Goal: Information Seeking & Learning: Learn about a topic

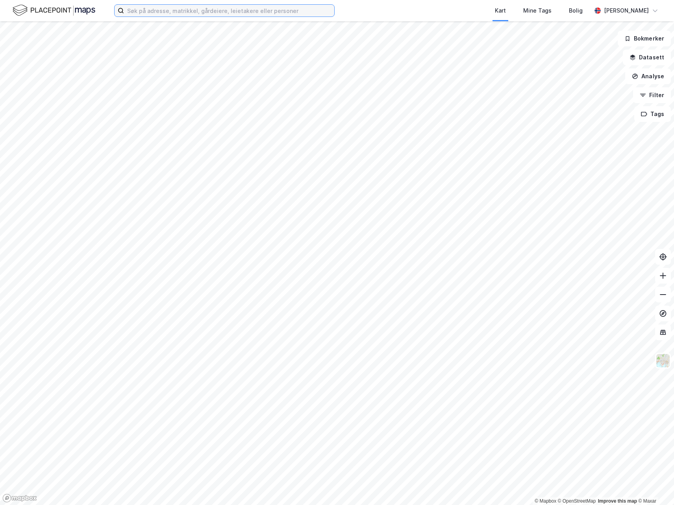
click at [183, 13] on input at bounding box center [229, 11] width 210 height 12
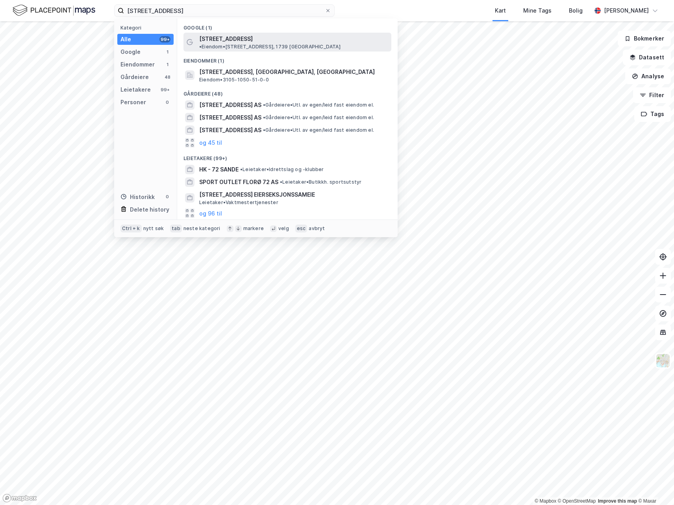
click at [230, 34] on span "[STREET_ADDRESS]" at bounding box center [226, 38] width 54 height 9
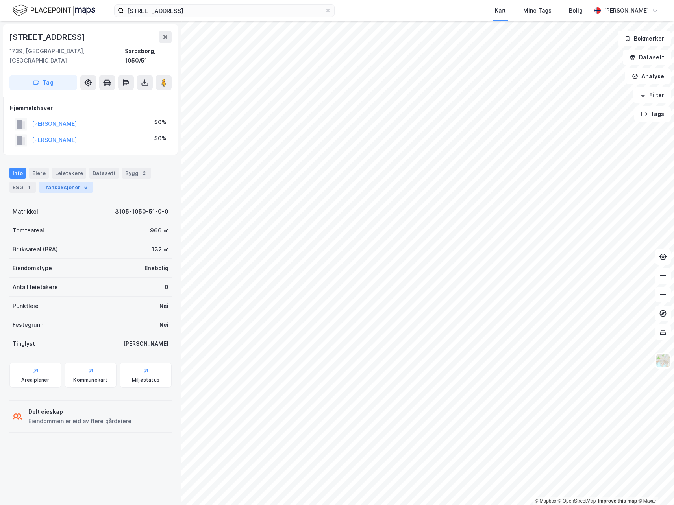
click at [66, 182] on div "Transaksjoner 6" at bounding box center [66, 187] width 54 height 11
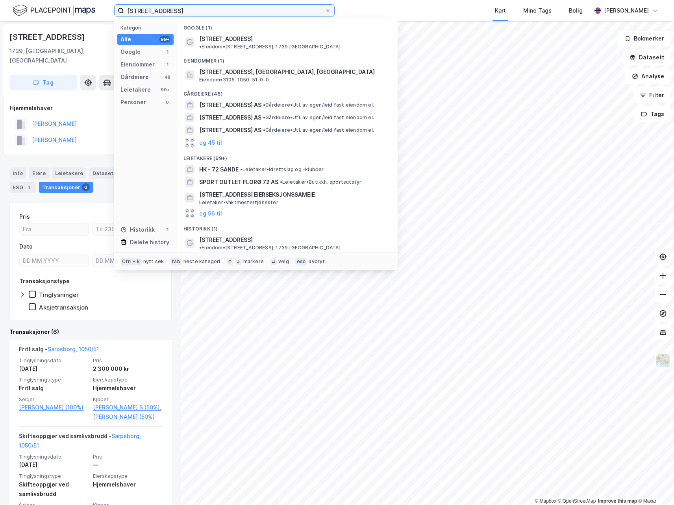
drag, startPoint x: 238, startPoint y: 12, endPoint x: 94, endPoint y: 9, distance: 144.9
click at [94, 9] on div "[STREET_ADDRESS] Kategori Alle 99+ Google 1 Eiendommer 1 Gårdeiere 48 Leietaker…" at bounding box center [337, 10] width 674 height 21
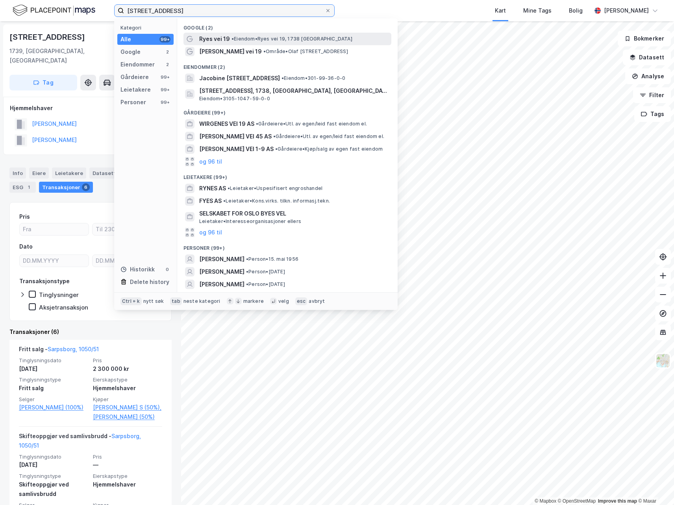
type input "[STREET_ADDRESS]"
click at [322, 39] on span "• [PERSON_NAME] vei 19, 1738 [GEOGRAPHIC_DATA]" at bounding box center [291, 39] width 121 height 6
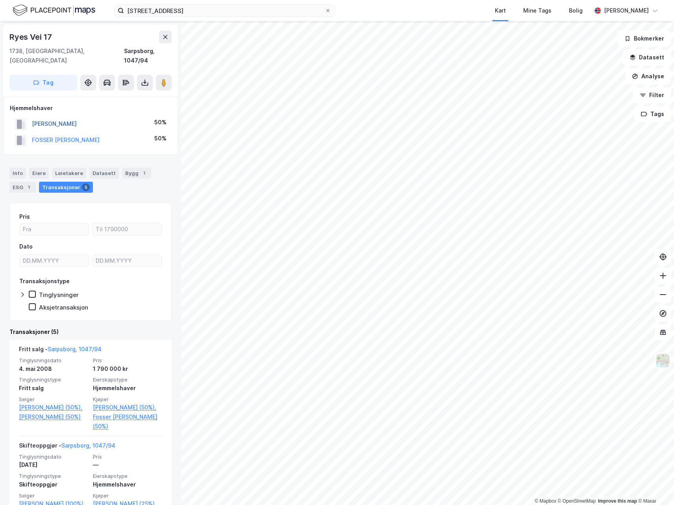
click at [0, 0] on button "[PERSON_NAME]" at bounding box center [0, 0] width 0 height 0
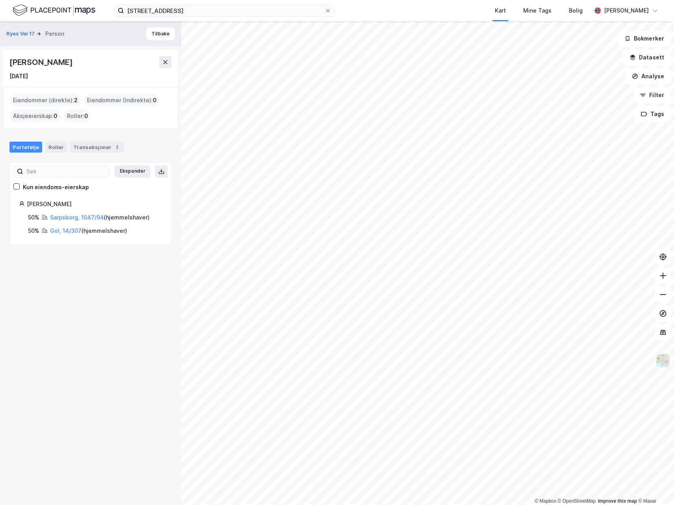
click at [61, 100] on div "Eiendommer (direkte) : 2" at bounding box center [45, 100] width 71 height 13
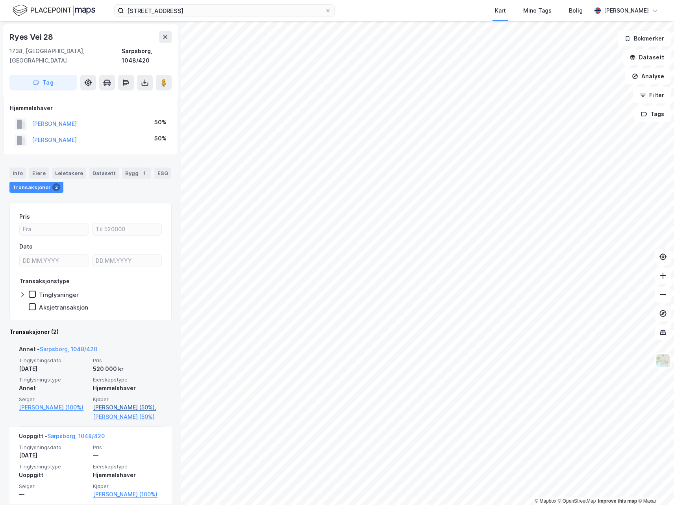
click at [107, 403] on link "[PERSON_NAME] (50%)," at bounding box center [127, 407] width 69 height 9
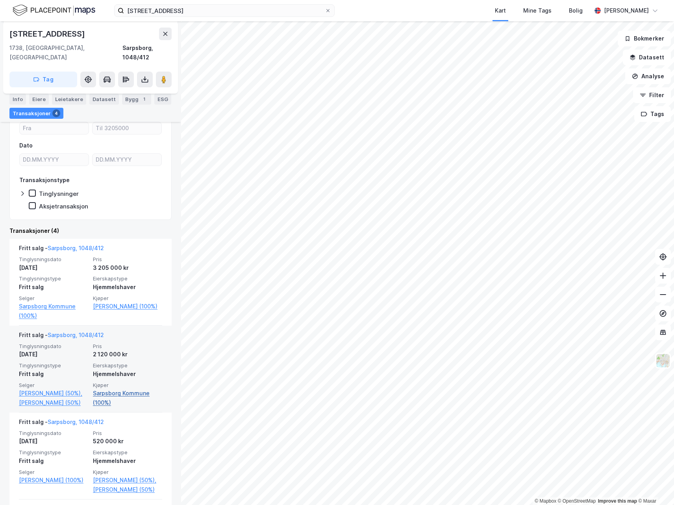
scroll to position [79, 0]
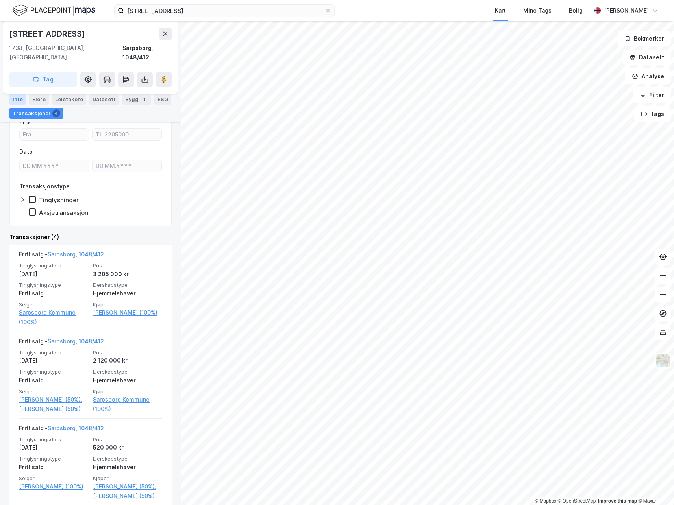
click at [24, 101] on div "Info" at bounding box center [17, 99] width 17 height 11
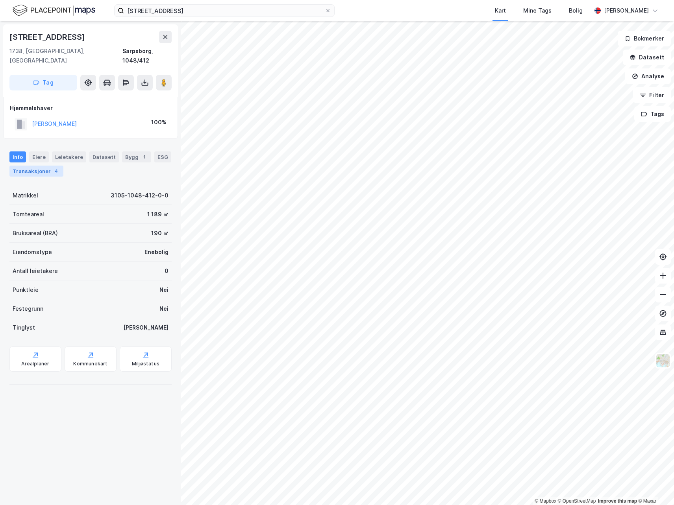
click at [35, 166] on div "Transaksjoner 4" at bounding box center [36, 171] width 54 height 11
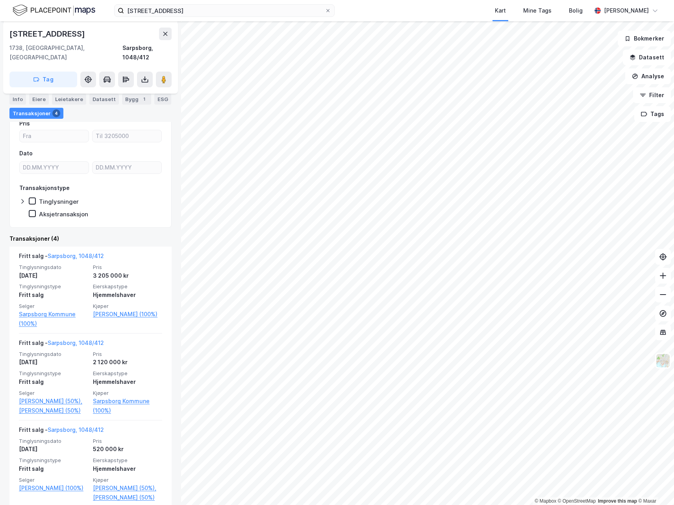
scroll to position [79, 0]
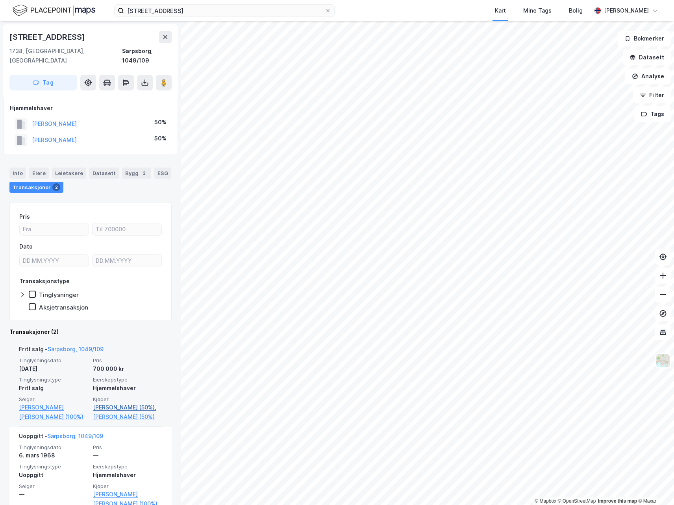
click at [112, 403] on link "[PERSON_NAME] (50%)," at bounding box center [127, 407] width 69 height 9
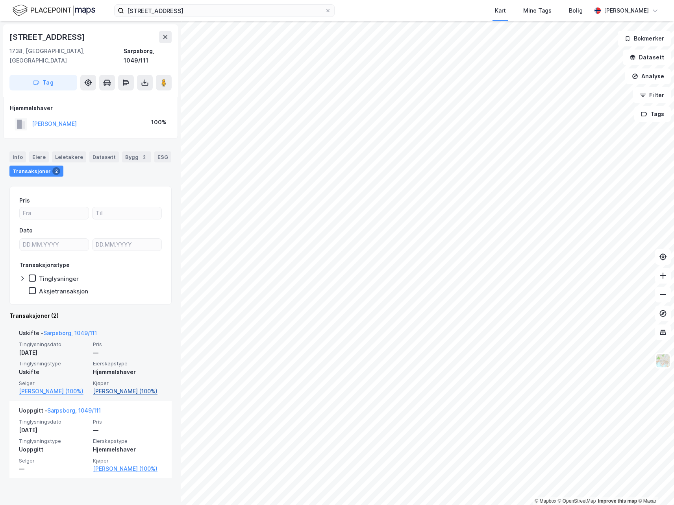
click at [115, 387] on link "[PERSON_NAME] (100%)" at bounding box center [127, 391] width 69 height 9
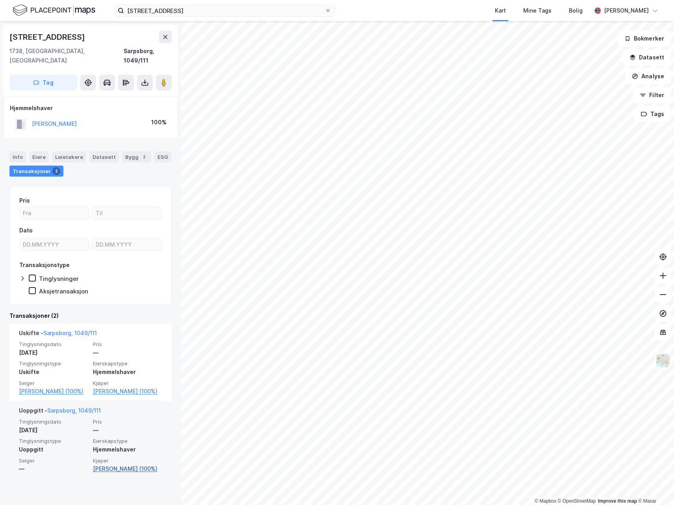
click at [125, 470] on link "[PERSON_NAME] (100%)" at bounding box center [127, 468] width 69 height 9
